Goal: Task Accomplishment & Management: Use online tool/utility

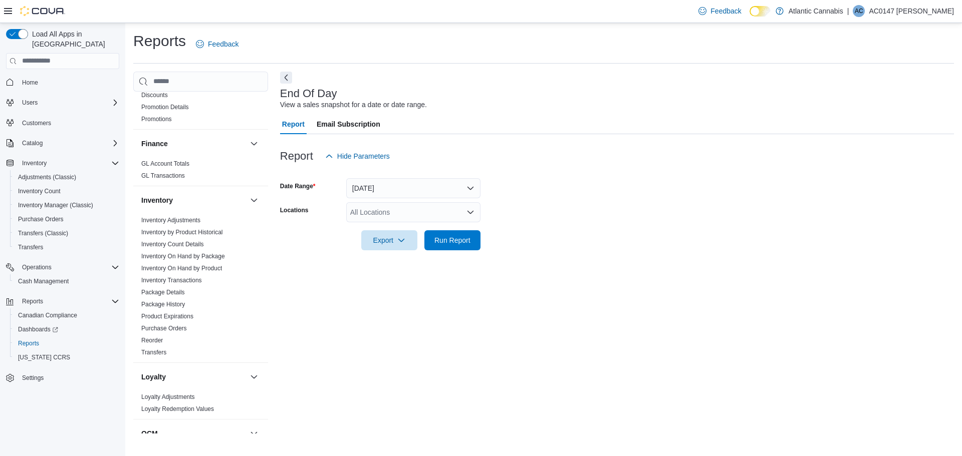
scroll to position [200, 0]
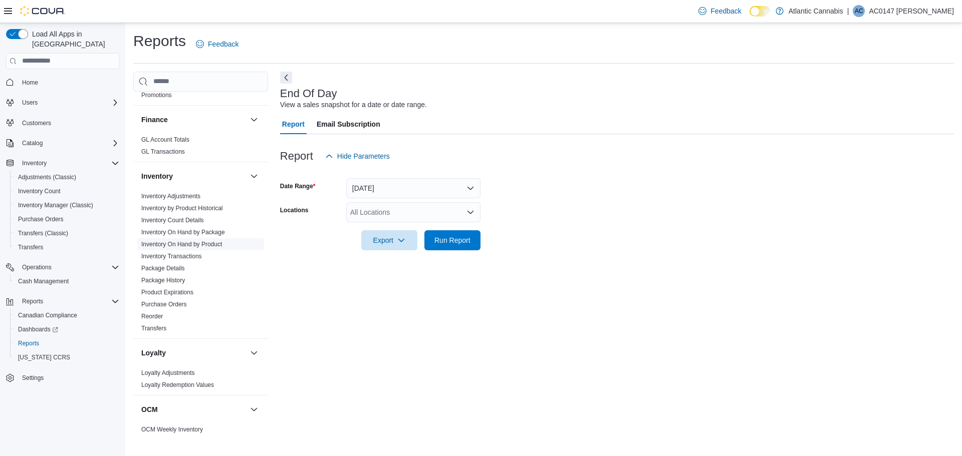
click at [204, 243] on link "Inventory On Hand by Product" at bounding box center [181, 244] width 81 height 7
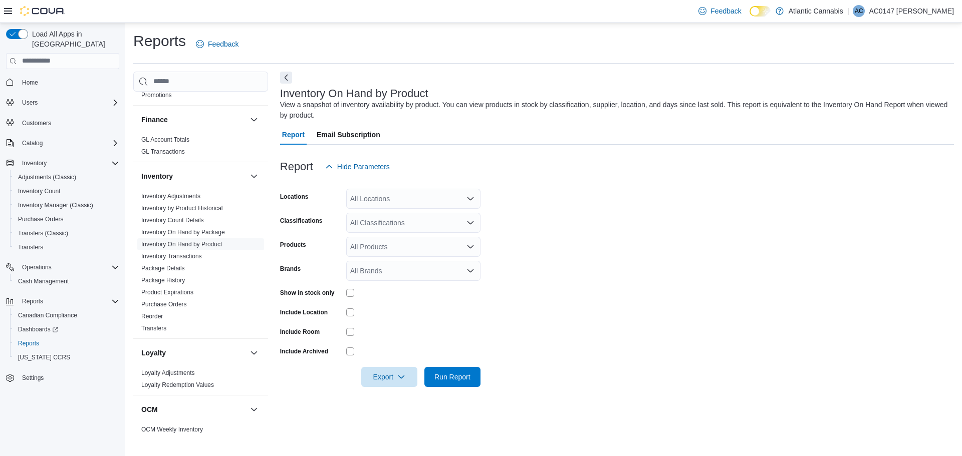
click at [361, 252] on div "All Products" at bounding box center [413, 247] width 134 height 20
paste input "**********"
type input "**********"
click at [607, 308] on form "Locations All Locations Classifications All Classifications Products Brands All…" at bounding box center [617, 282] width 674 height 210
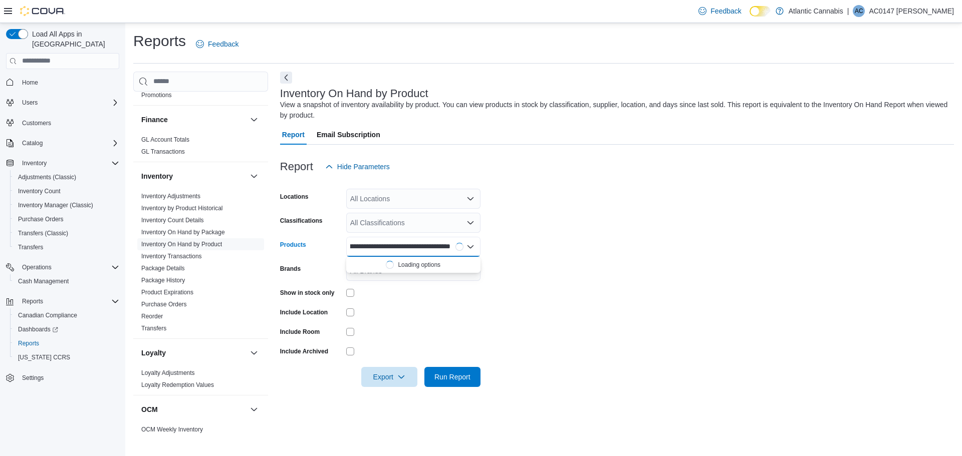
scroll to position [0, 0]
click at [466, 197] on icon "Open list of options" at bounding box center [470, 199] width 8 height 8
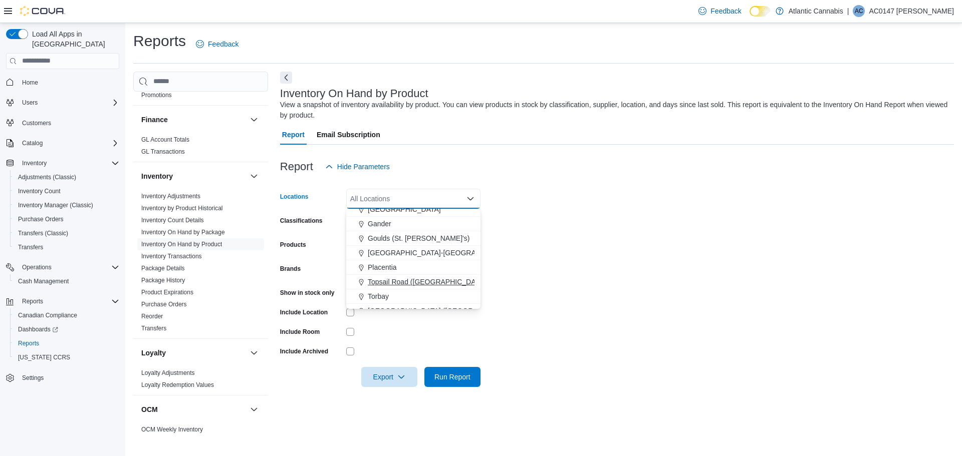
click at [422, 284] on span "Topsail Road ([GEOGRAPHIC_DATA][PERSON_NAME])" at bounding box center [457, 282] width 178 height 10
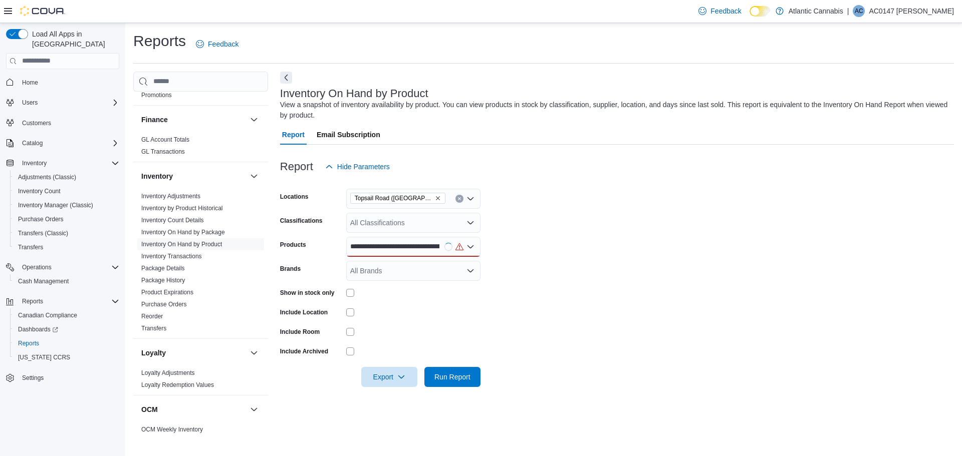
drag, startPoint x: 673, startPoint y: 343, endPoint x: 645, endPoint y: 352, distance: 30.1
click at [672, 344] on form "Locations [GEOGRAPHIC_DATA] (St. John's) Classifications All Classifications Pr…" at bounding box center [617, 282] width 674 height 210
click at [475, 250] on div at bounding box center [413, 247] width 134 height 20
click at [445, 244] on input "Products" at bounding box center [400, 247] width 100 height 12
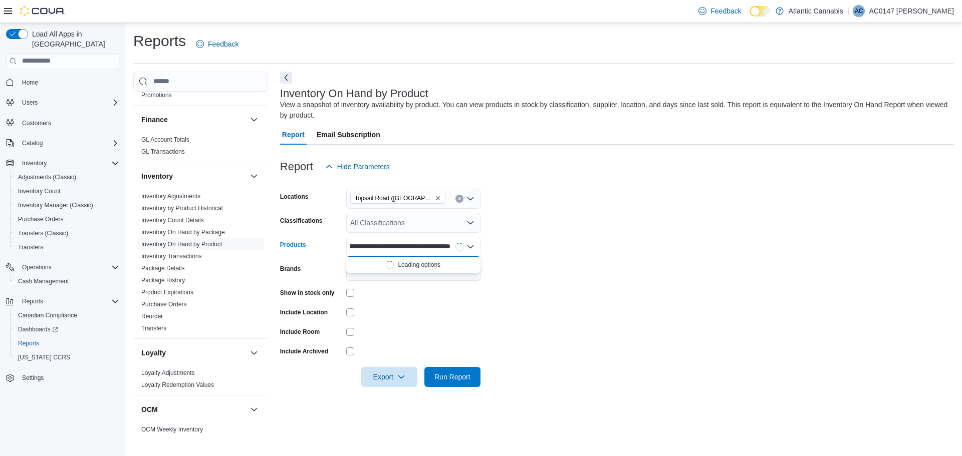
click at [445, 244] on input "Products" at bounding box center [400, 247] width 100 height 12
drag, startPoint x: 602, startPoint y: 288, endPoint x: 596, endPoint y: 288, distance: 5.5
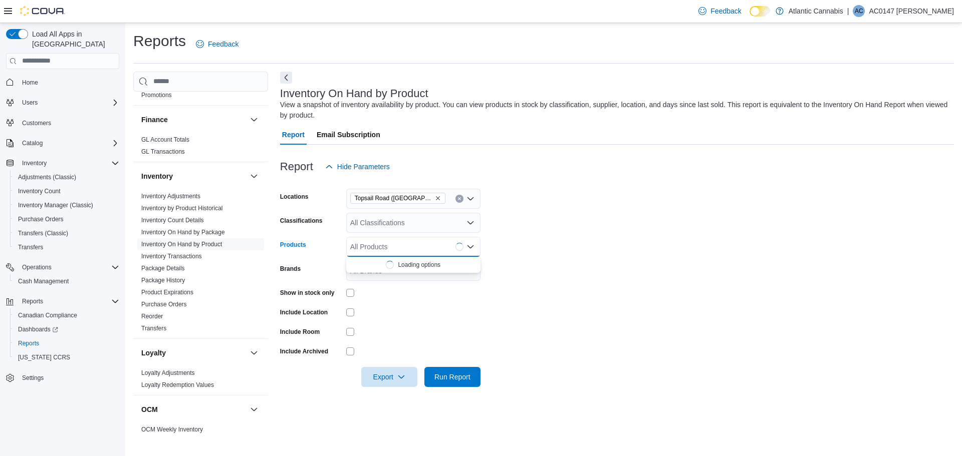
click at [596, 288] on form "Locations [GEOGRAPHIC_DATA] (St. John's) Classifications All Classifications Pr…" at bounding box center [617, 282] width 674 height 210
click at [458, 376] on span "Run Report" at bounding box center [452, 377] width 36 height 10
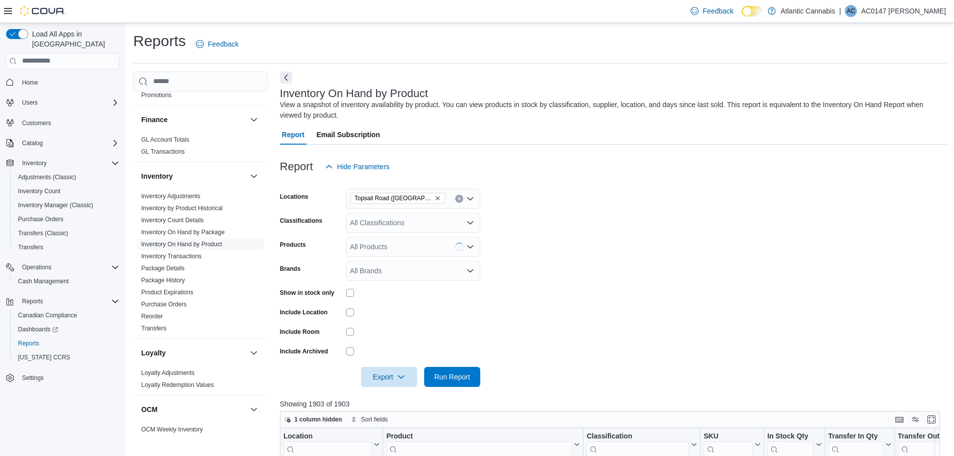
click at [398, 226] on div "All Classifications" at bounding box center [413, 223] width 134 height 20
click at [397, 251] on span "Cannabis" at bounding box center [383, 254] width 30 height 10
click at [606, 236] on form "Locations [GEOGRAPHIC_DATA] ([GEOGRAPHIC_DATA]) Classifications Cannabis Produc…" at bounding box center [613, 282] width 667 height 210
click at [450, 382] on span "Run Report" at bounding box center [452, 377] width 44 height 20
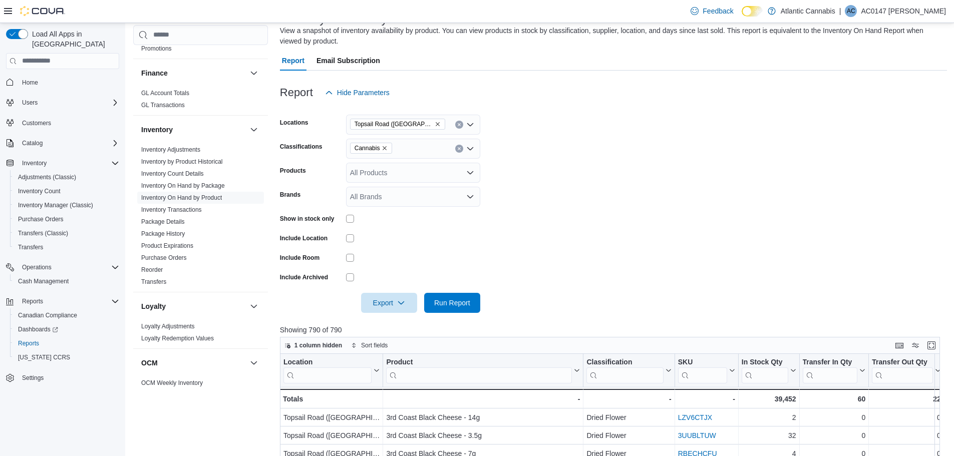
scroll to position [127, 0]
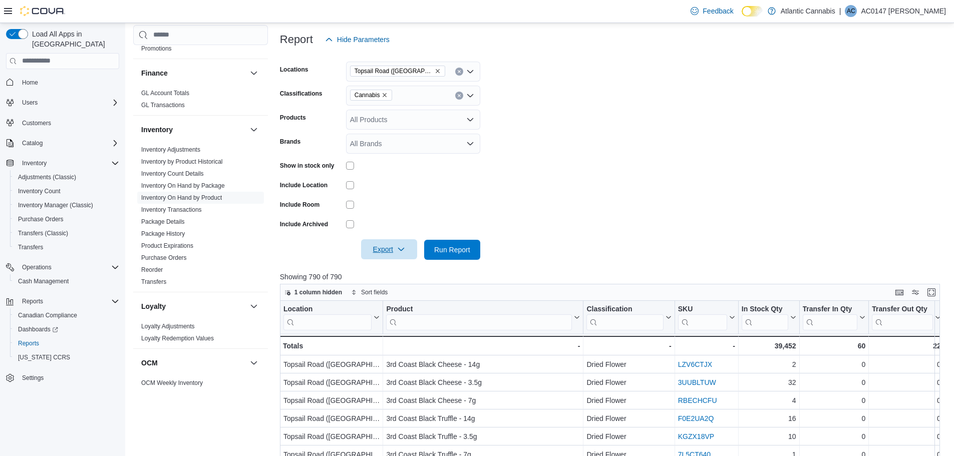
click at [405, 251] on icon "button" at bounding box center [401, 249] width 8 height 8
click at [400, 267] on span "Export to Excel" at bounding box center [390, 270] width 45 height 8
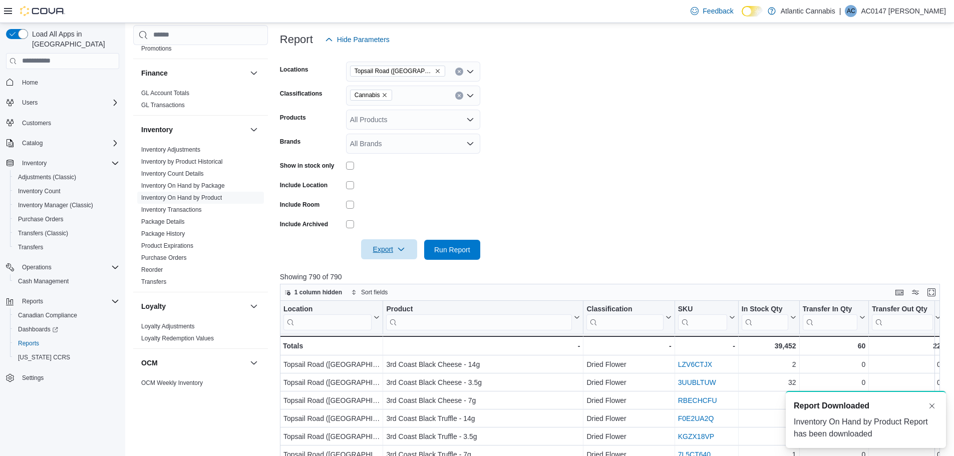
scroll to position [0, 0]
